Goal: Navigation & Orientation: Find specific page/section

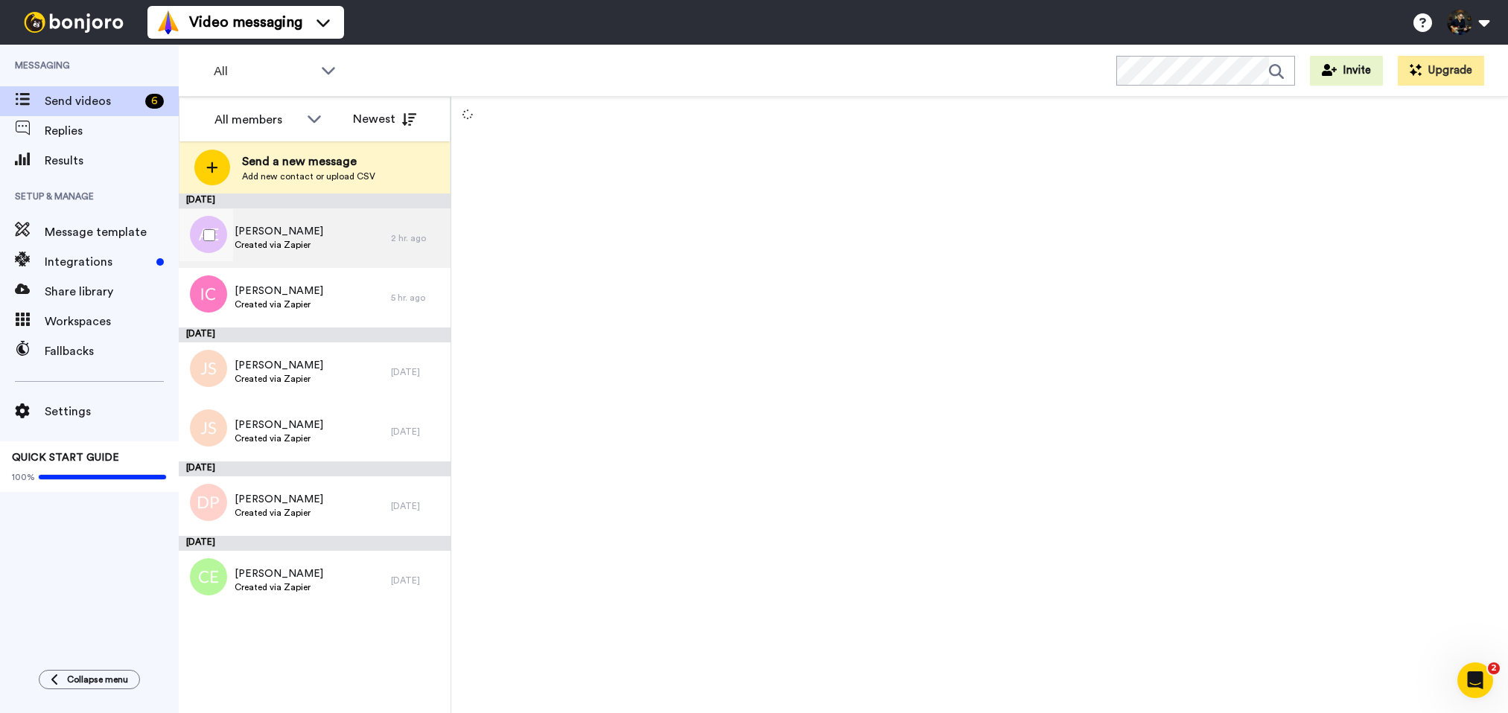
click at [270, 235] on span "[PERSON_NAME]" at bounding box center [279, 231] width 89 height 15
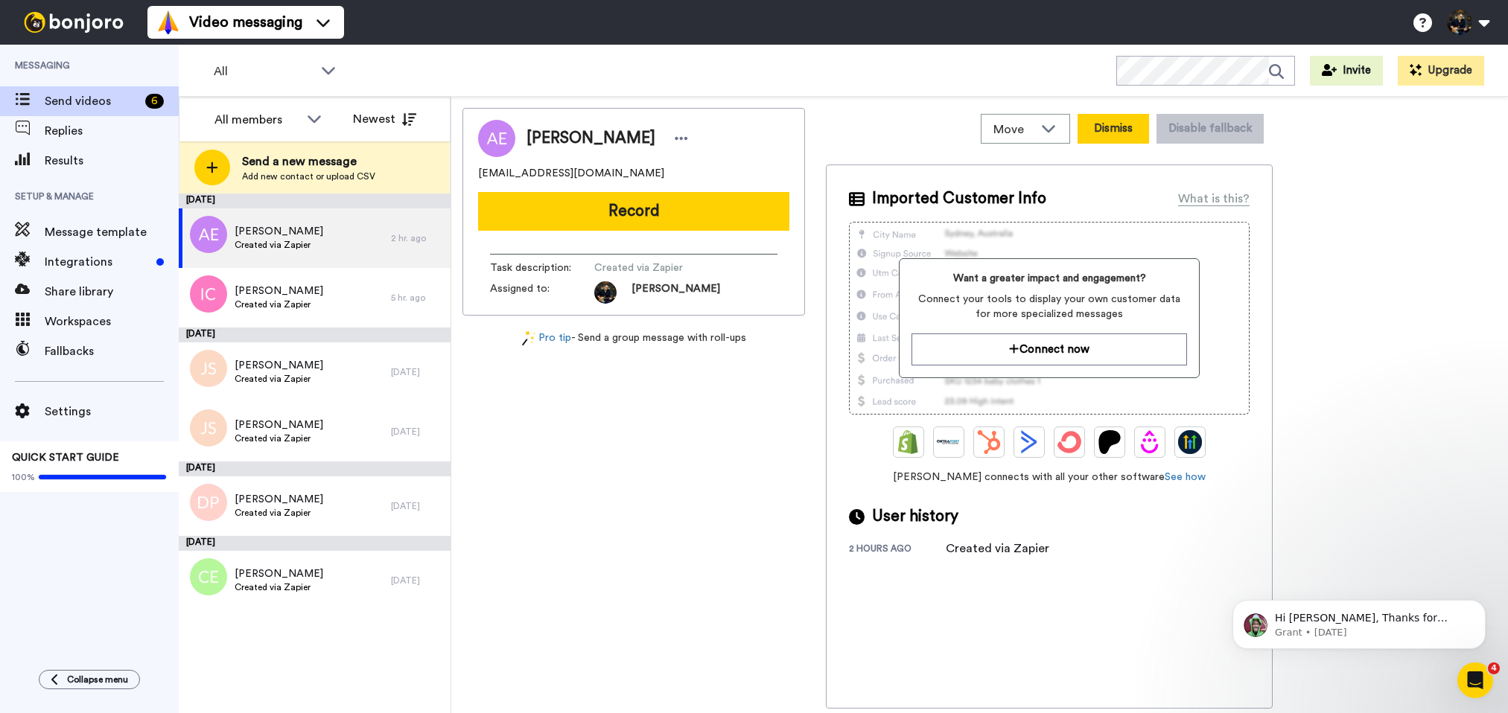
click at [1109, 130] on button "Dismiss" at bounding box center [1113, 129] width 71 height 30
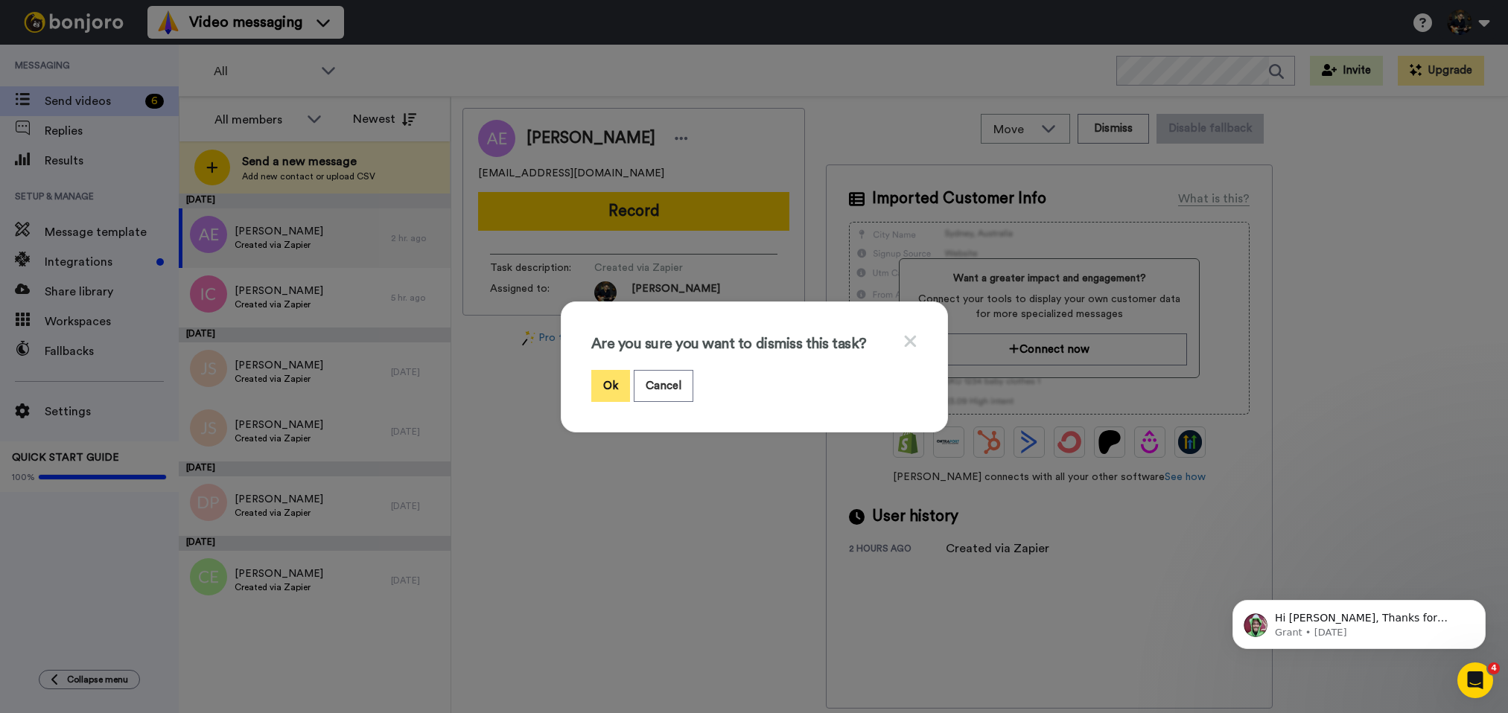
click at [607, 387] on button "Ok" at bounding box center [610, 386] width 39 height 32
